Goal: Task Accomplishment & Management: Manage account settings

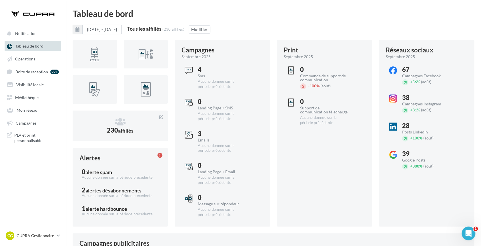
click at [29, 44] on span "Tableau de bord" at bounding box center [29, 46] width 28 height 5
click at [30, 111] on span "Mon réseau" at bounding box center [27, 110] width 21 height 5
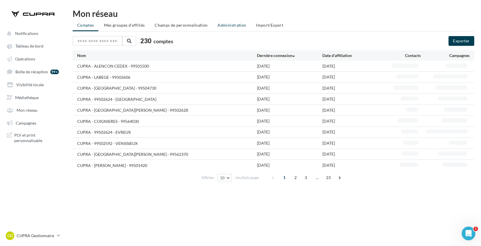
click at [236, 25] on span "Administration" at bounding box center [232, 25] width 29 height 5
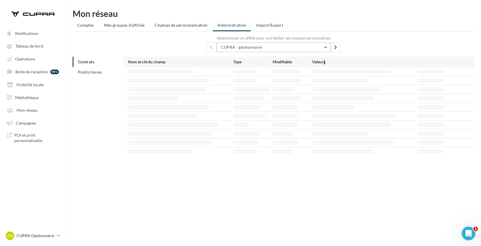
click at [243, 45] on span "CUPRA - gestionnaire" at bounding box center [241, 47] width 41 height 5
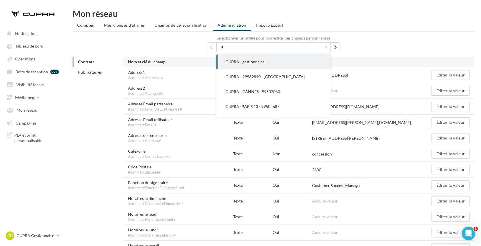
type input "**"
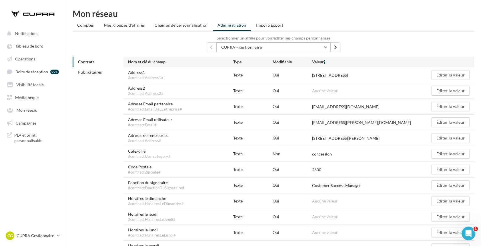
click at [266, 48] on button "CUPRA - gestionnaire" at bounding box center [273, 47] width 114 height 10
type input "*"
type input "****"
click at [266, 58] on button "CUPRA - 99501603 - PERI GUEUX" at bounding box center [273, 61] width 114 height 15
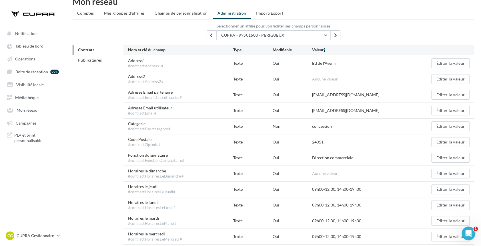
scroll to position [13, 0]
click at [444, 93] on button "Éditer la valeur" at bounding box center [451, 94] width 38 height 10
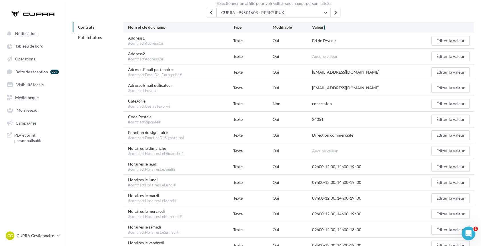
scroll to position [0, 0]
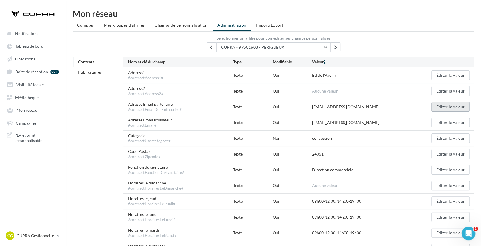
click at [450, 108] on button "Éditer la valeur" at bounding box center [451, 107] width 38 height 10
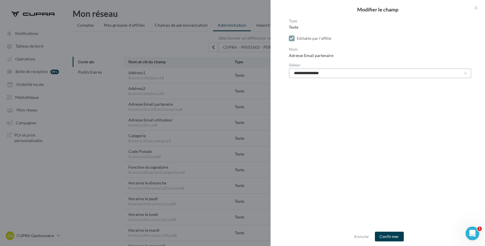
drag, startPoint x: 338, startPoint y: 69, endPoint x: 258, endPoint y: 73, distance: 80.7
click at [258, 73] on div "**********" at bounding box center [242, 123] width 485 height 246
click at [231, 113] on div at bounding box center [240, 123] width 481 height 246
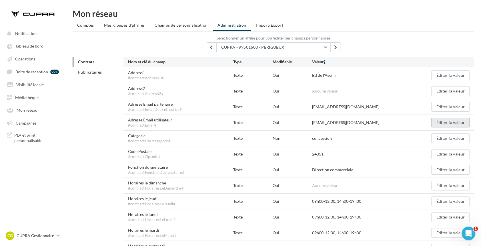
click at [452, 123] on button "Éditer la valeur" at bounding box center [451, 123] width 38 height 10
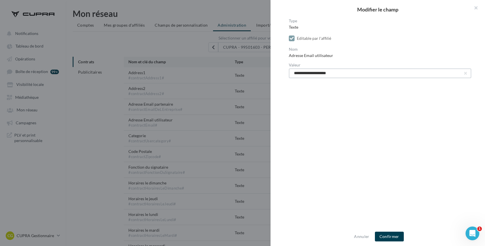
drag, startPoint x: 355, startPoint y: 72, endPoint x: 236, endPoint y: 82, distance: 119.4
click at [236, 82] on div "**********" at bounding box center [242, 123] width 485 height 246
paste input "text"
type input "**********"
click at [391, 235] on button "Confirmer" at bounding box center [389, 236] width 29 height 10
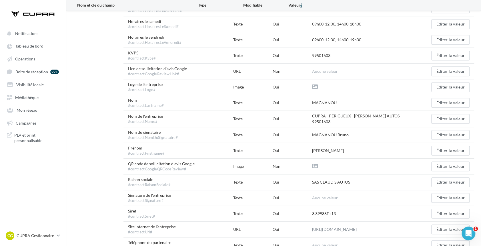
scroll to position [243, 0]
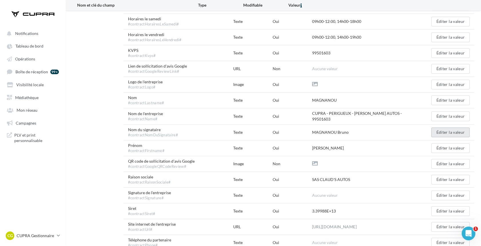
click at [447, 132] on button "Éditer la valeur" at bounding box center [451, 132] width 38 height 10
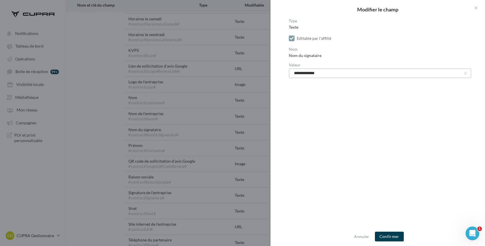
drag, startPoint x: 341, startPoint y: 73, endPoint x: 243, endPoint y: 69, distance: 97.6
click at [243, 69] on div "**********" at bounding box center [242, 123] width 485 height 246
click at [390, 234] on button "Confirmer" at bounding box center [389, 236] width 29 height 10
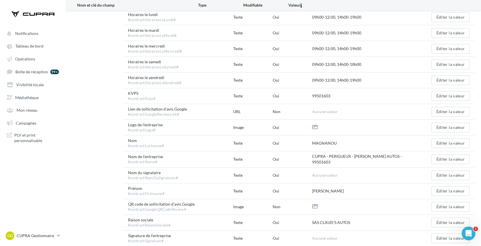
scroll to position [217, 0]
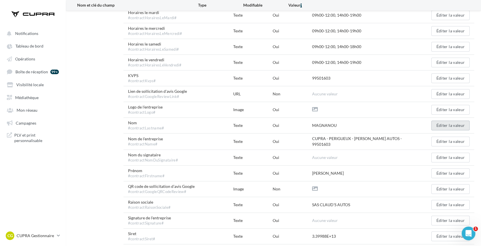
click at [459, 125] on button "Éditer la valeur" at bounding box center [451, 125] width 38 height 10
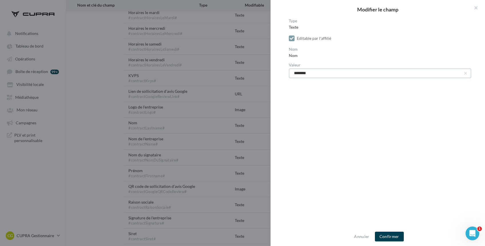
drag, startPoint x: 330, startPoint y: 71, endPoint x: 241, endPoint y: 79, distance: 89.6
click at [241, 79] on div "Modifier le champ Type Texte Editable par l'affilié Nom Nom Valeur ******** Ann…" at bounding box center [242, 123] width 485 height 246
type input "********"
click at [391, 235] on button "Confirmer" at bounding box center [389, 236] width 29 height 10
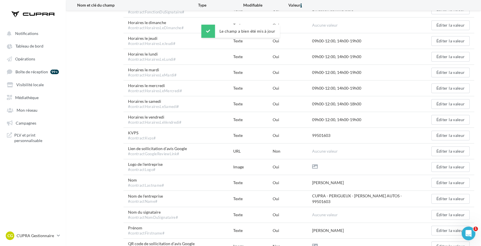
scroll to position [182, 0]
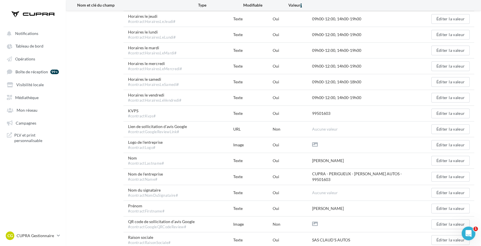
drag, startPoint x: 360, startPoint y: 164, endPoint x: 357, endPoint y: 121, distance: 43.9
click at [357, 121] on div "Address1 #contractAddress1# Texte Oui Bd de l'Avenir Éditer la valeur Address2 …" at bounding box center [299, 105] width 351 height 441
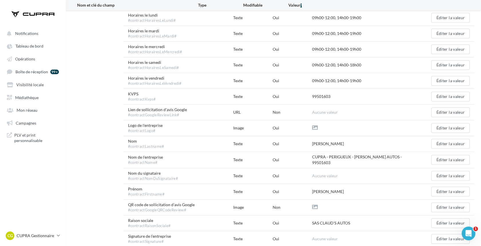
scroll to position [200, 0]
click at [444, 192] on button "Éditer la valeur" at bounding box center [451, 191] width 38 height 10
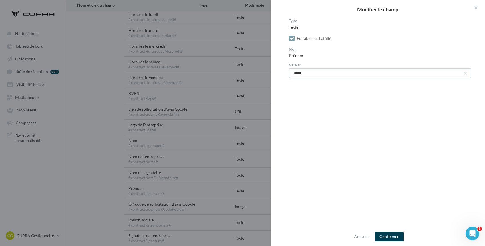
drag, startPoint x: 315, startPoint y: 72, endPoint x: 257, endPoint y: 70, distance: 57.8
click at [257, 70] on div "Modifier le champ Type Texte Editable par l'affilié Nom [GEOGRAPHIC_DATA] Valeu…" at bounding box center [242, 123] width 485 height 246
type input "****"
click at [389, 241] on button "Confirmer" at bounding box center [389, 236] width 29 height 10
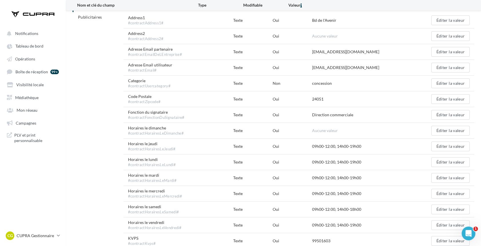
scroll to position [53, 0]
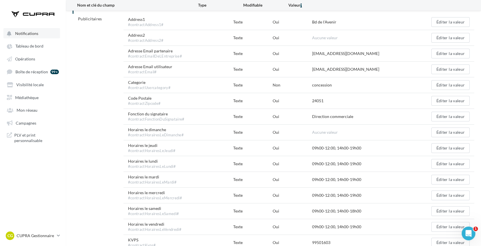
click at [24, 35] on span "Notifications" at bounding box center [26, 33] width 23 height 5
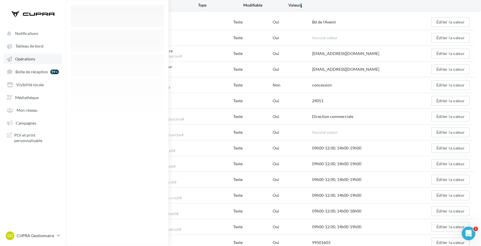
click at [22, 59] on span "Opérations" at bounding box center [25, 58] width 20 height 5
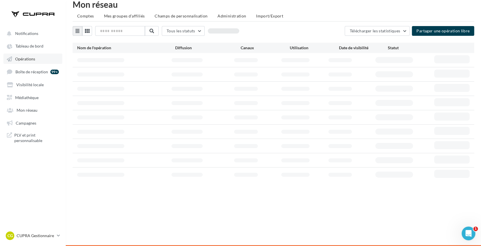
scroll to position [9, 0]
click at [25, 57] on span "Opérations" at bounding box center [25, 58] width 20 height 5
click at [26, 60] on span "Opérations" at bounding box center [25, 58] width 20 height 5
click at [30, 98] on span "Médiathèque" at bounding box center [26, 97] width 23 height 5
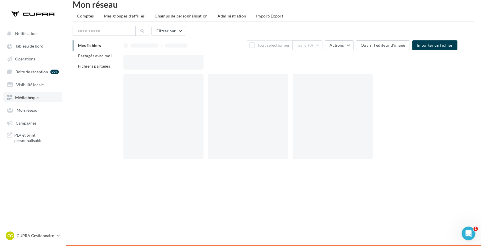
click at [11, 96] on icon at bounding box center [9, 97] width 5 height 5
